Goal: Task Accomplishment & Management: Complete application form

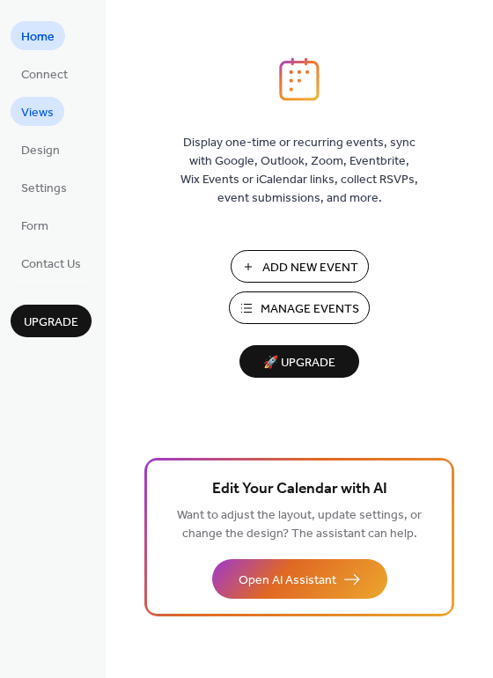
click at [58, 102] on link "Views" at bounding box center [38, 111] width 54 height 29
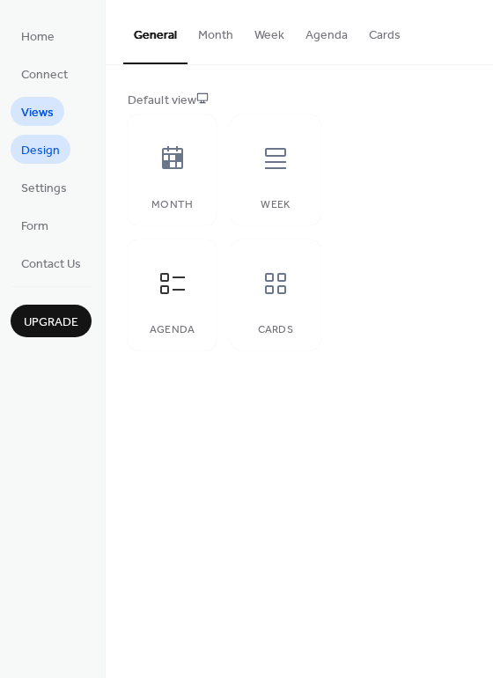
click at [63, 145] on link "Design" at bounding box center [41, 149] width 60 height 29
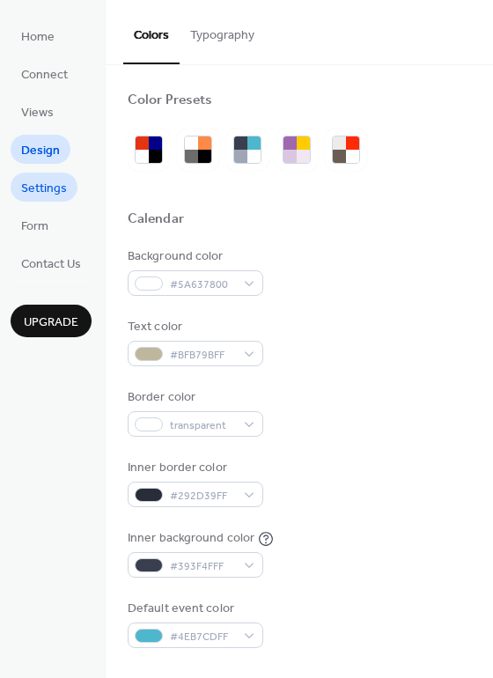
click at [52, 182] on span "Settings" at bounding box center [44, 189] width 46 height 18
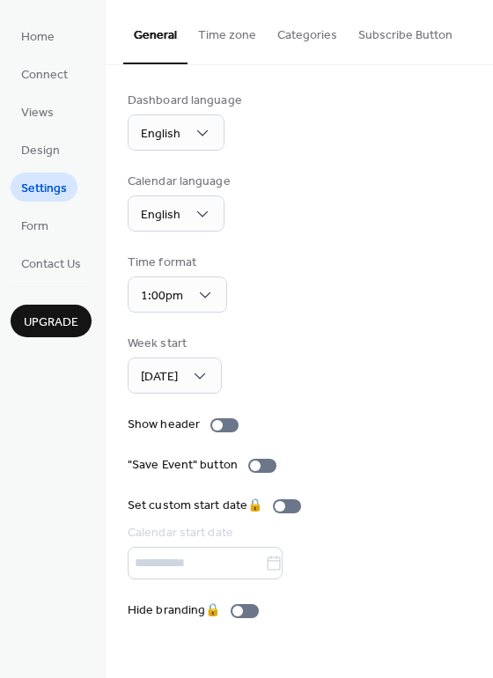
click at [52, 182] on span "Settings" at bounding box center [44, 189] width 46 height 18
click at [54, 34] on link "Home" at bounding box center [38, 35] width 55 height 29
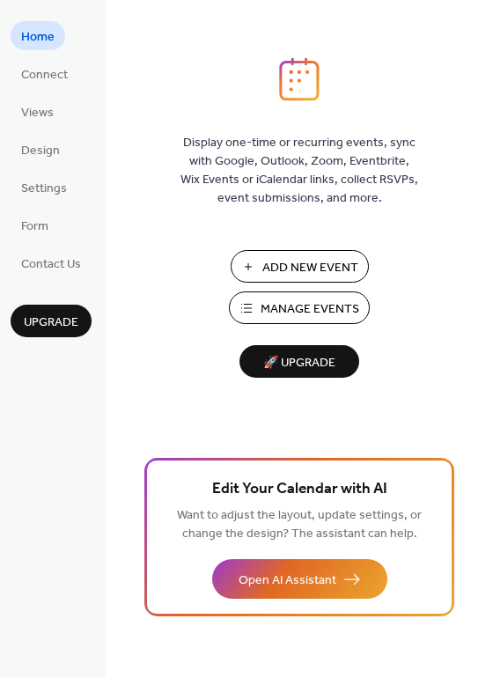
click at [288, 310] on span "Manage Events" at bounding box center [310, 309] width 99 height 18
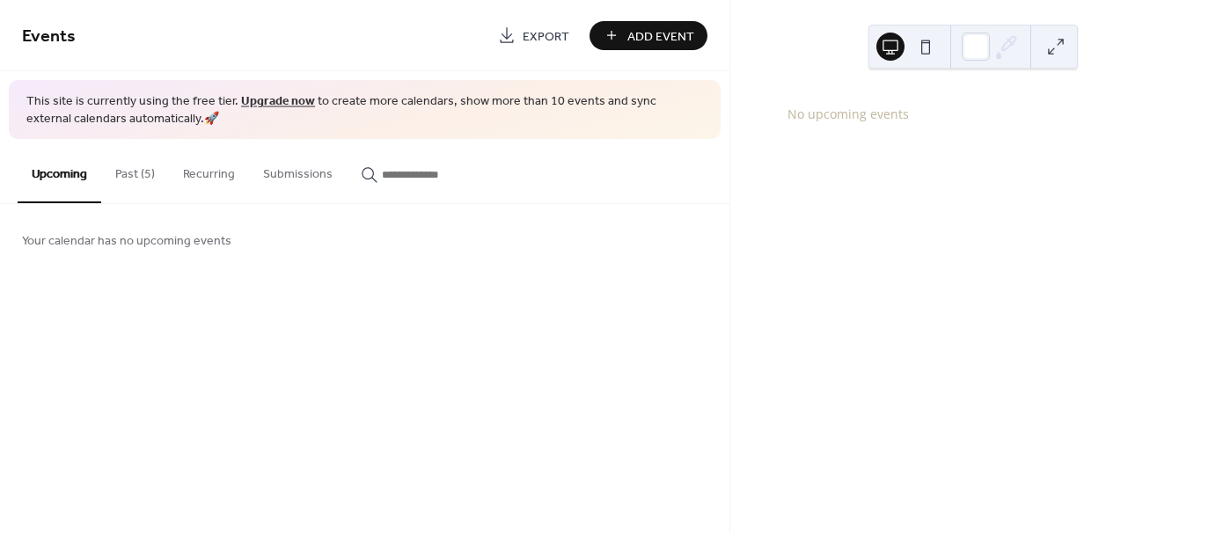
click at [146, 167] on button "Past (5)" at bounding box center [135, 170] width 68 height 62
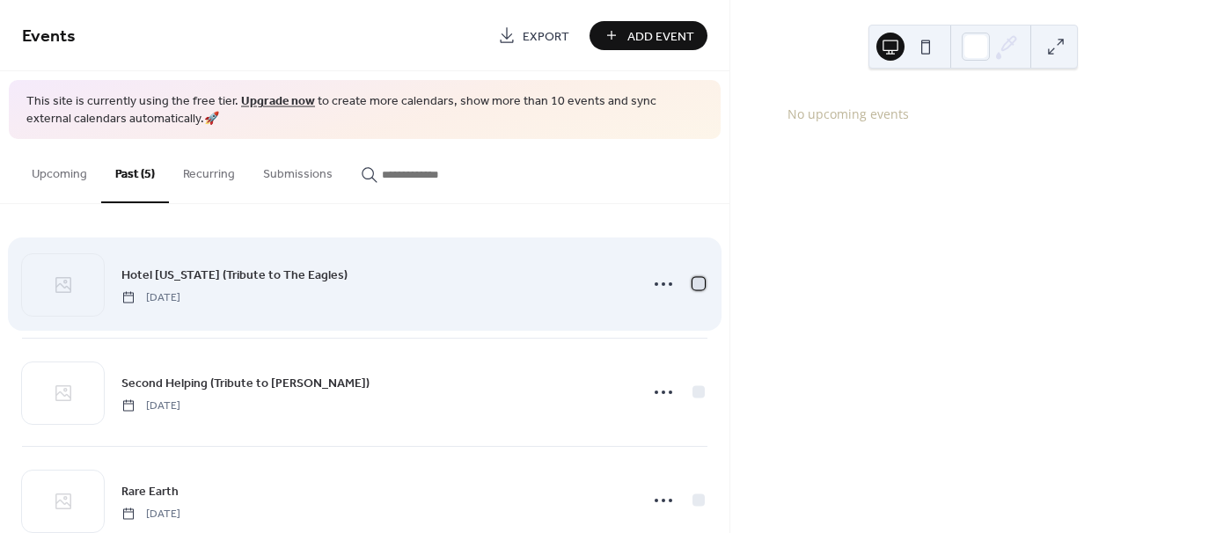
click at [700, 279] on div at bounding box center [699, 284] width 12 height 12
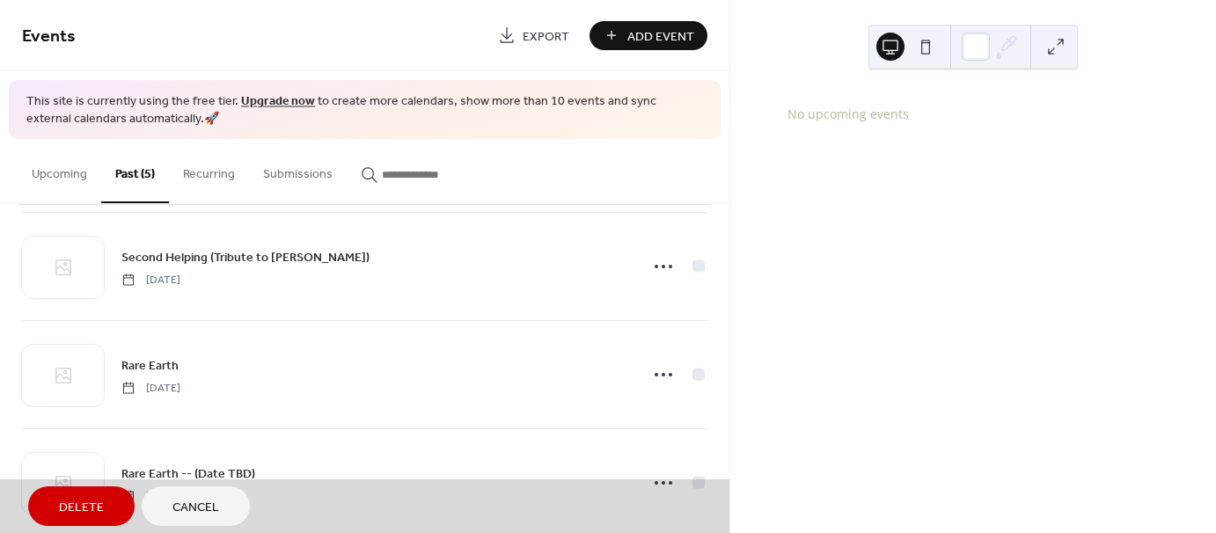
scroll to position [146, 0]
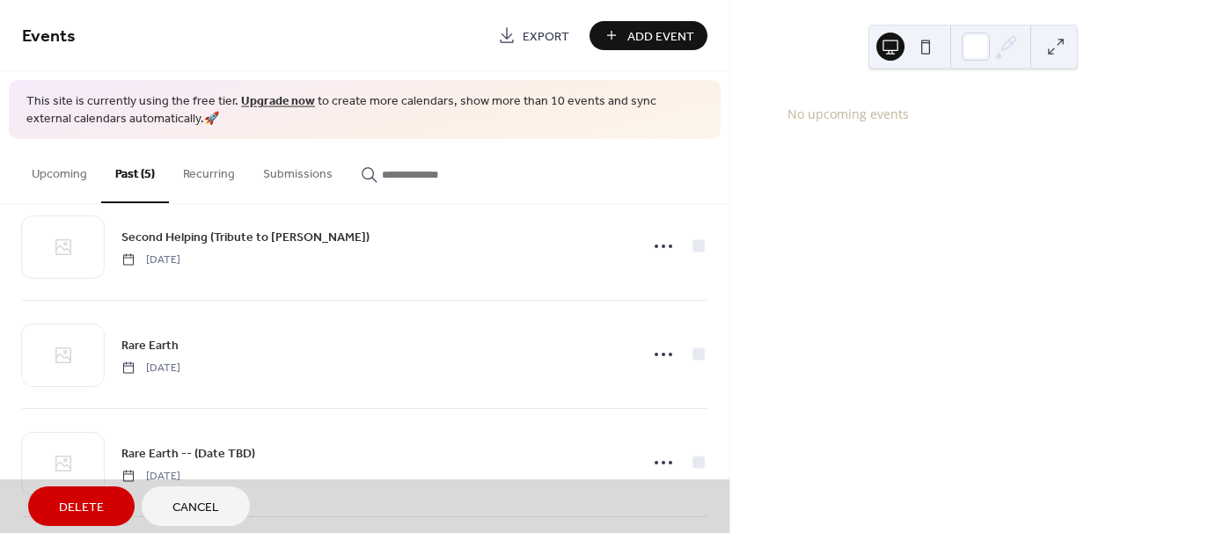
click at [685, 531] on div "Delete Cancel" at bounding box center [365, 507] width 730 height 54
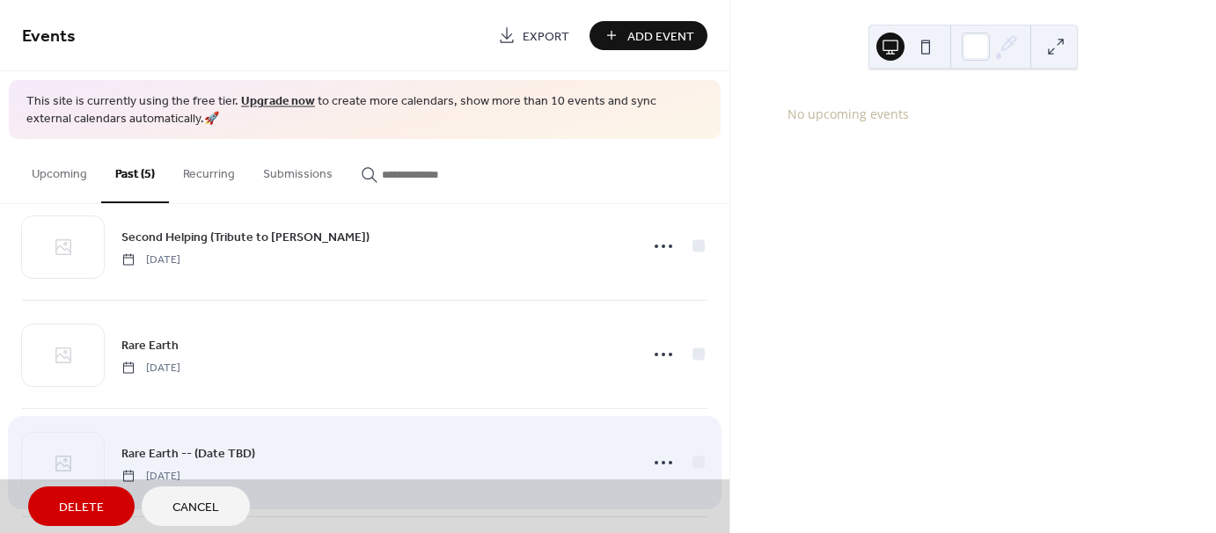
scroll to position [0, 0]
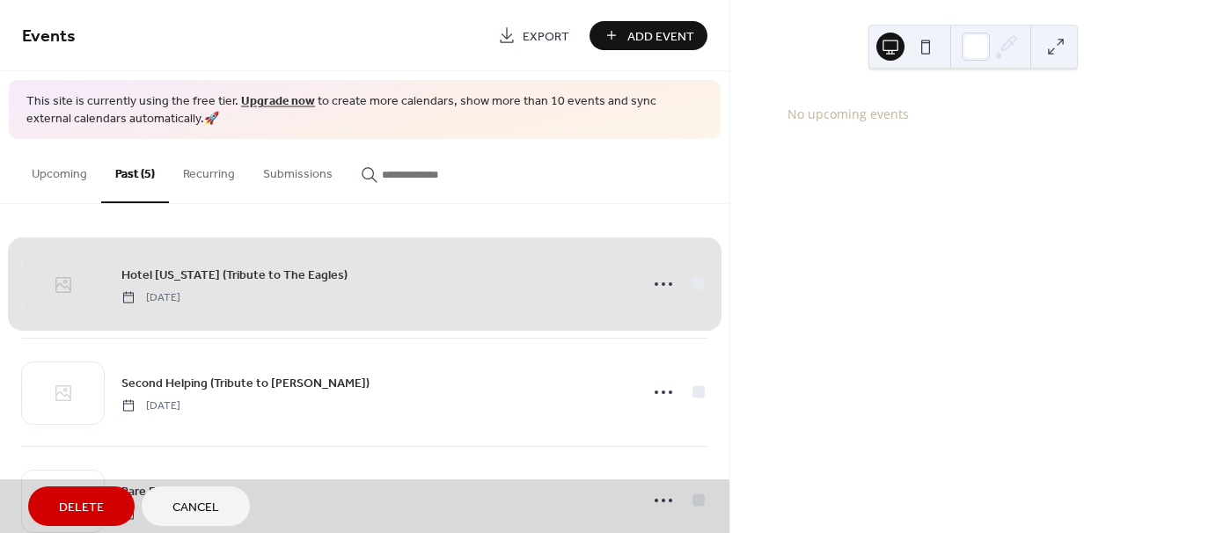
click at [694, 280] on div "Hotel California (Tribute to The Eagles) Saturday, April 3, 2021" at bounding box center [365, 284] width 686 height 107
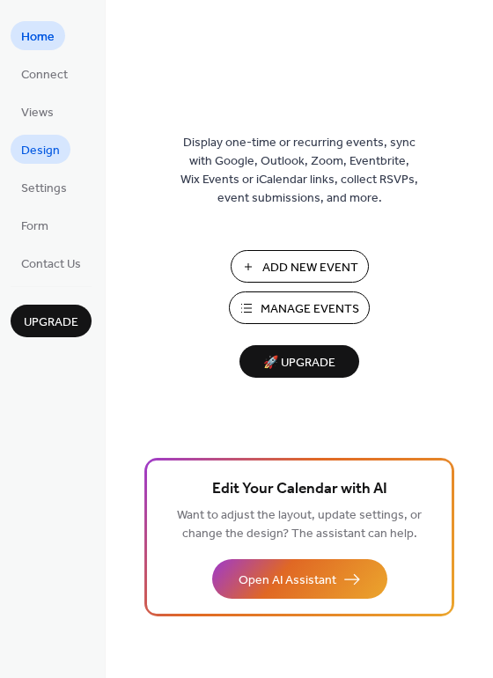
click at [55, 158] on span "Design" at bounding box center [40, 151] width 39 height 18
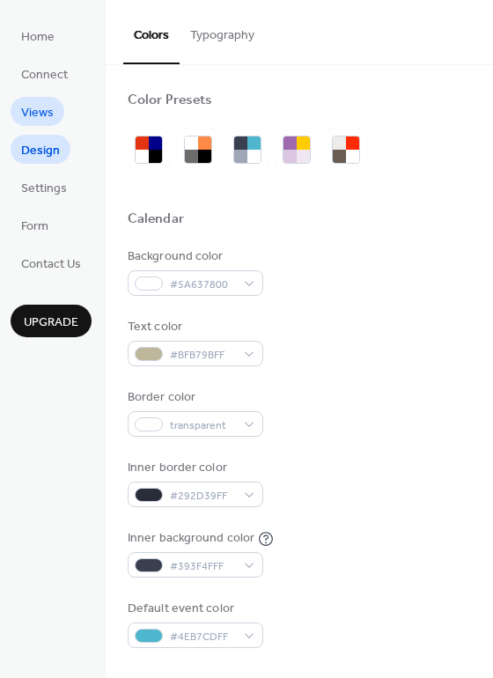
click at [44, 118] on span "Views" at bounding box center [37, 113] width 33 height 18
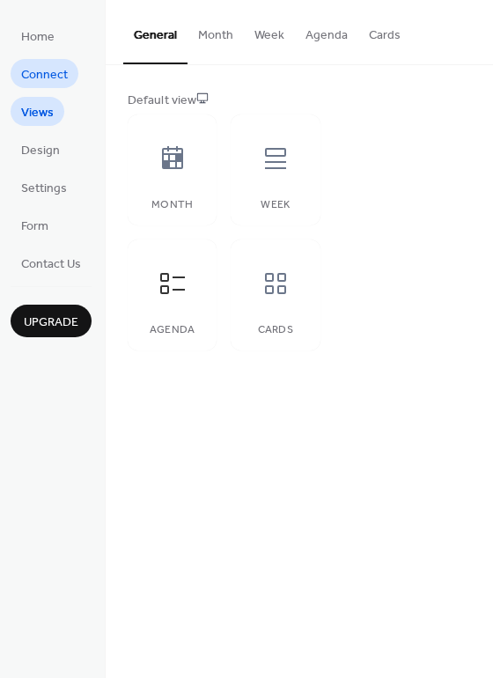
click at [55, 84] on span "Connect" at bounding box center [44, 75] width 47 height 18
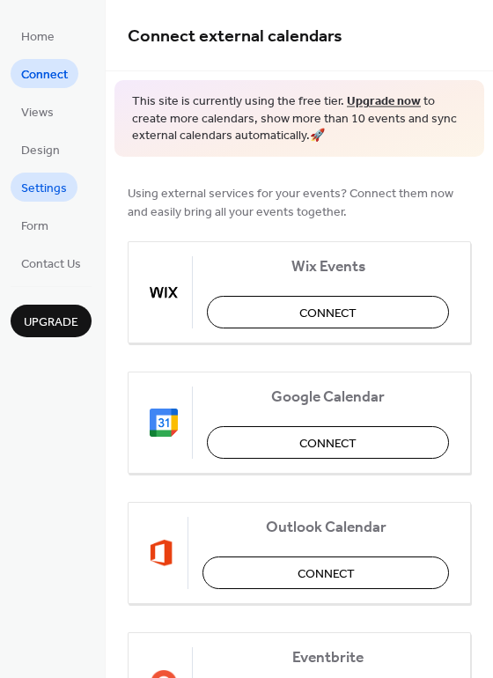
click at [49, 200] on link "Settings" at bounding box center [44, 187] width 67 height 29
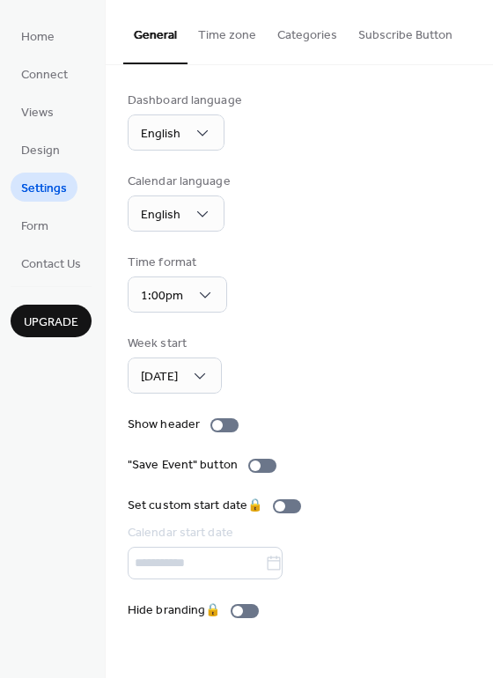
click at [311, 36] on button "Categories" at bounding box center [307, 31] width 81 height 62
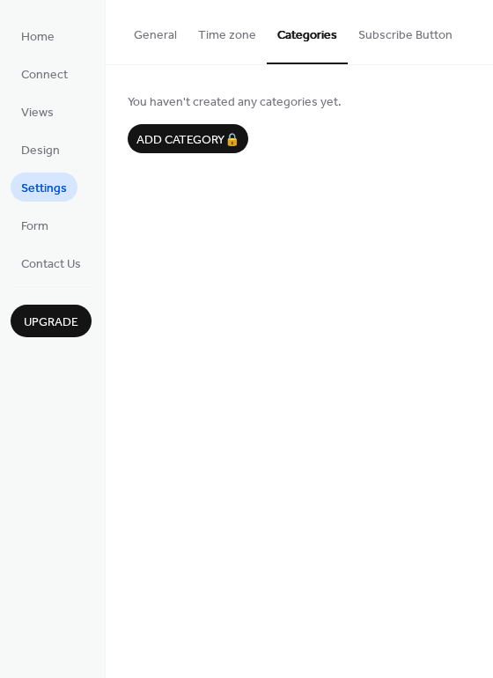
click at [391, 43] on button "Subscribe Button" at bounding box center [405, 31] width 115 height 62
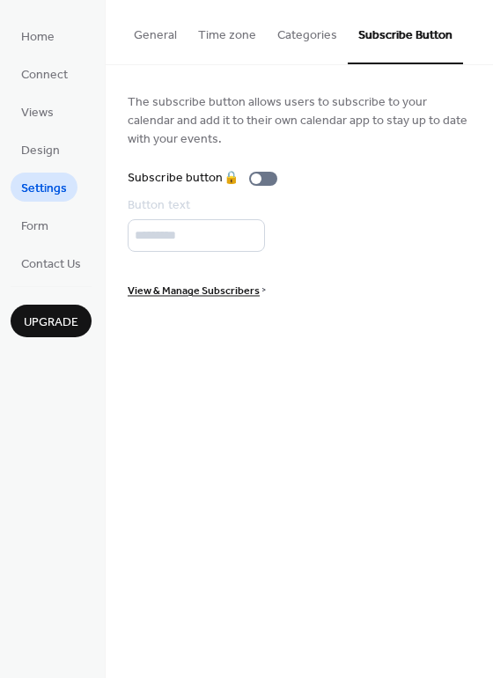
click at [248, 55] on button "Time zone" at bounding box center [226, 31] width 79 height 62
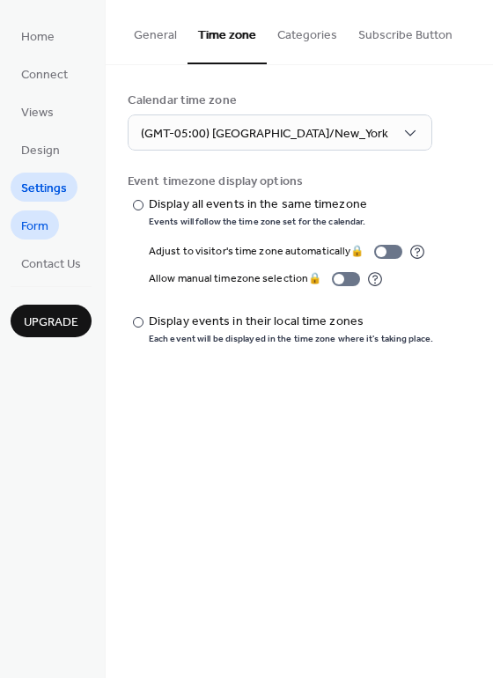
click at [50, 225] on link "Form" at bounding box center [35, 224] width 48 height 29
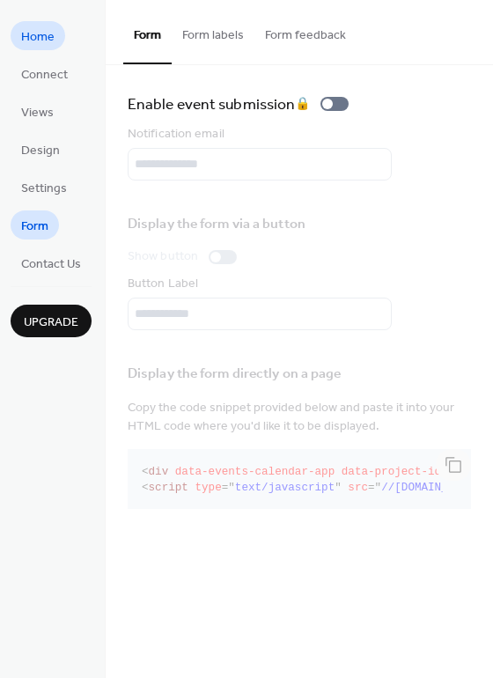
click at [44, 39] on span "Home" at bounding box center [37, 37] width 33 height 18
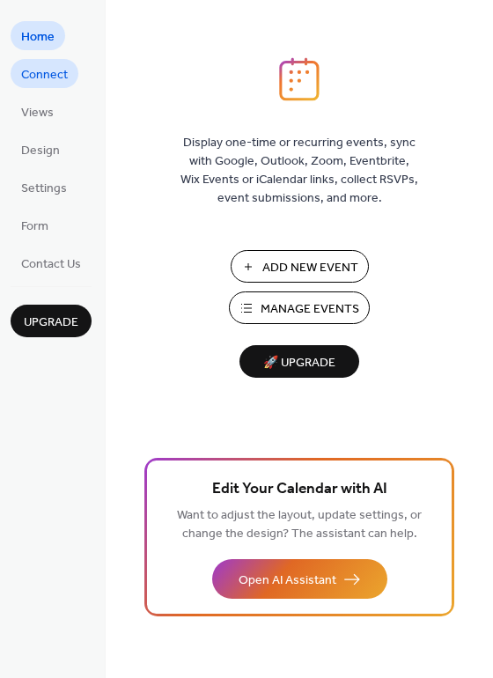
click at [30, 77] on span "Connect" at bounding box center [44, 75] width 47 height 18
click at [283, 271] on span "Add New Event" at bounding box center [310, 268] width 96 height 18
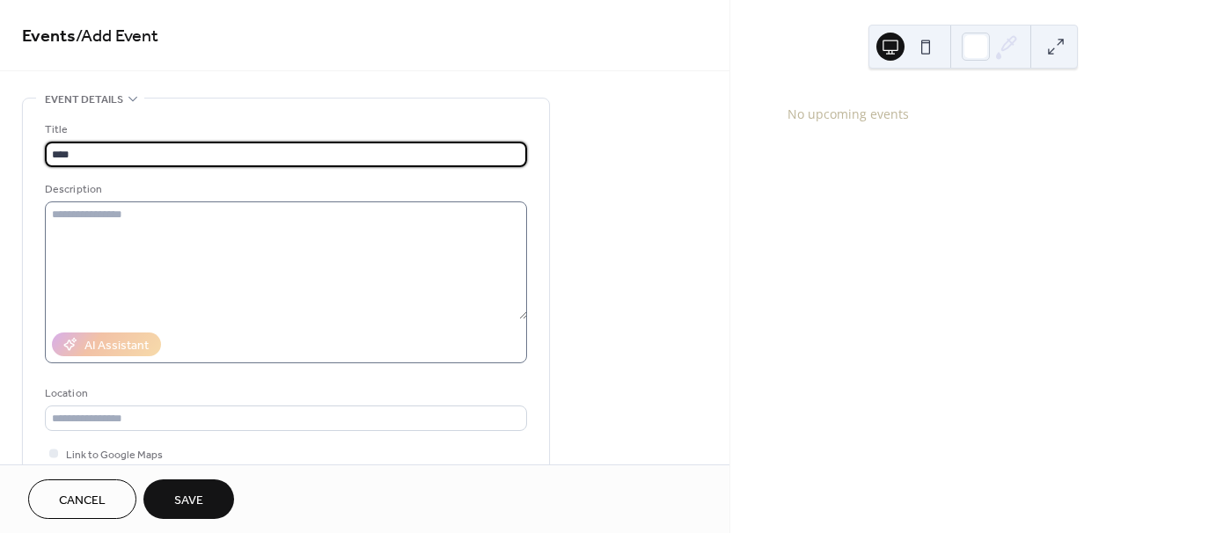
type input "****"
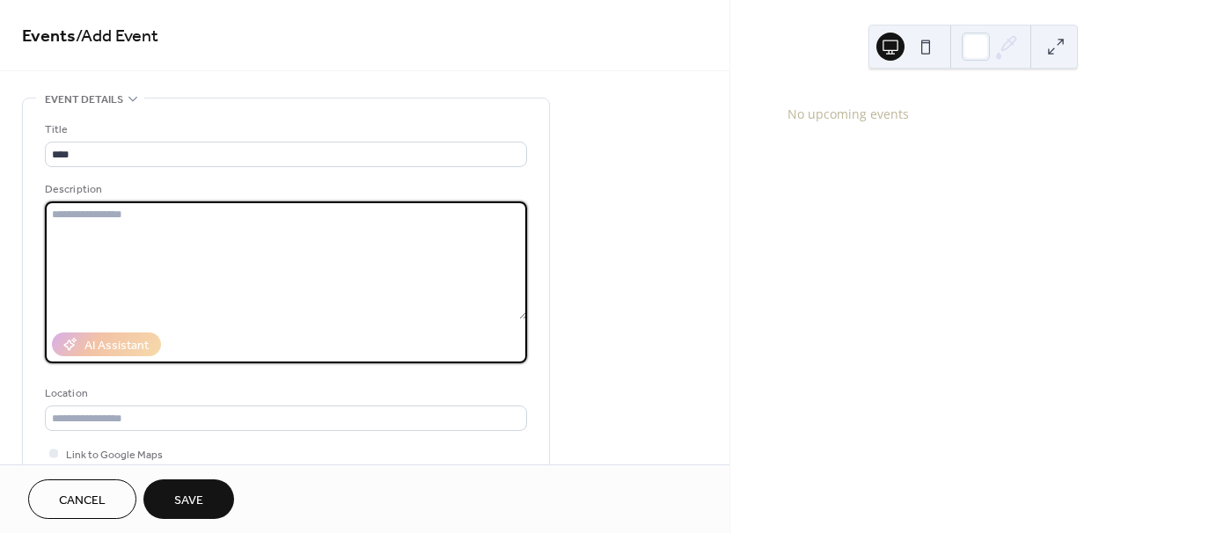
click at [242, 293] on textarea at bounding box center [286, 261] width 482 height 118
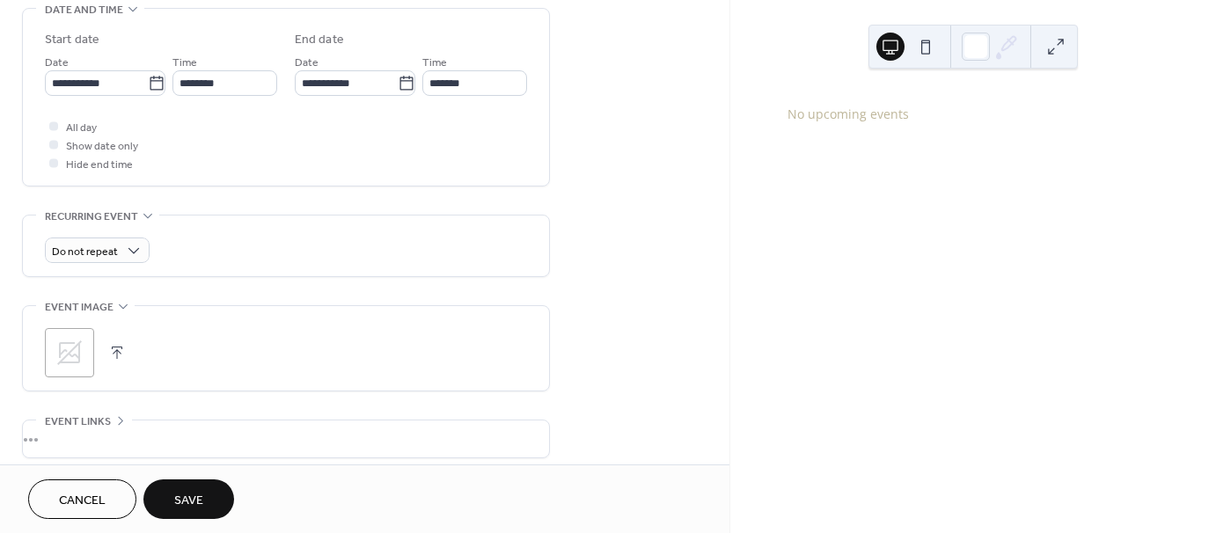
scroll to position [562, 0]
type textarea "****"
click at [162, 90] on label "**********" at bounding box center [105, 86] width 121 height 26
click at [148, 90] on input "**********" at bounding box center [96, 86] width 103 height 26
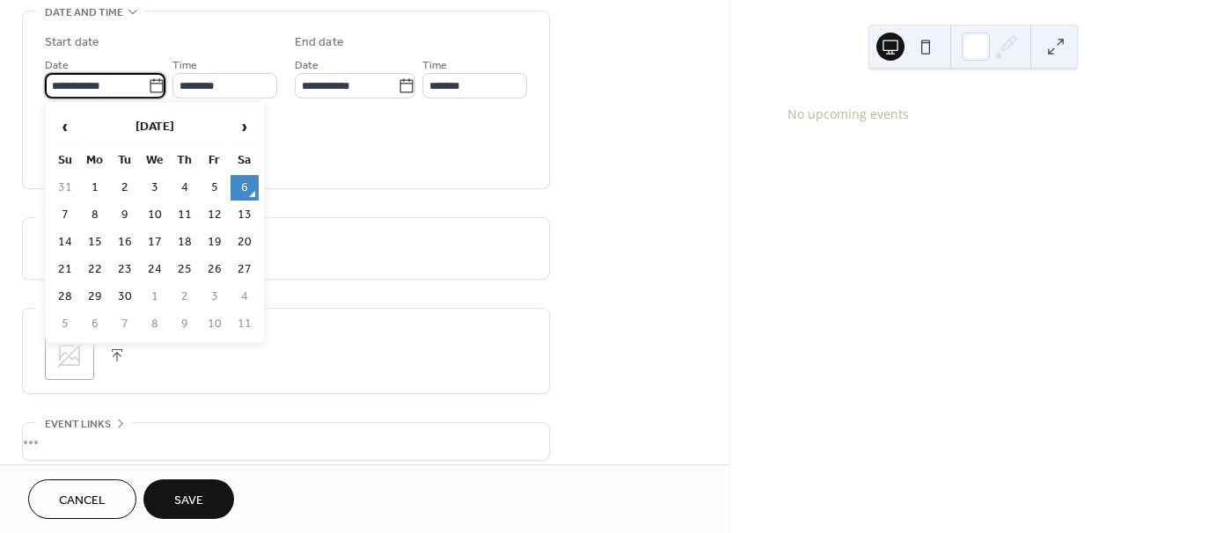
click at [199, 236] on table "‹ September 2025 › Su Mo Tu We Th Fr Sa 31 1 2 3 4 5 6 7 8 9 10 11 12 13 14 15 …" at bounding box center [154, 223] width 211 height 232
click at [208, 489] on button "Save" at bounding box center [188, 500] width 91 height 40
